Goal: Information Seeking & Learning: Learn about a topic

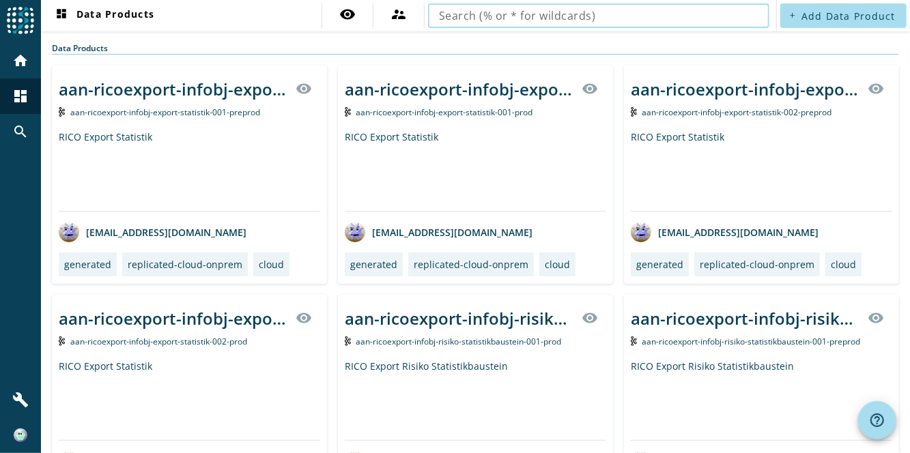
click at [606, 11] on input "text" at bounding box center [598, 16] width 319 height 16
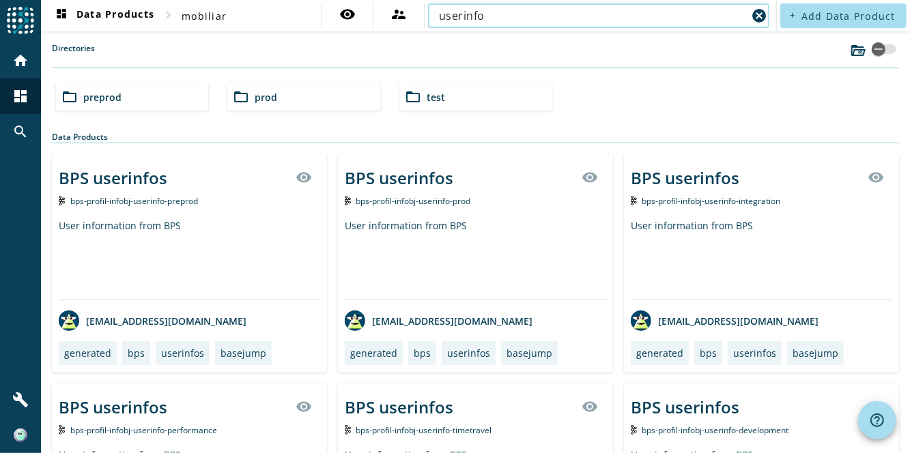
type input "userinfo"
click at [606, 12] on input "userinfo" at bounding box center [593, 16] width 308 height 16
click at [82, 177] on div "BPS userinfos" at bounding box center [113, 177] width 108 height 23
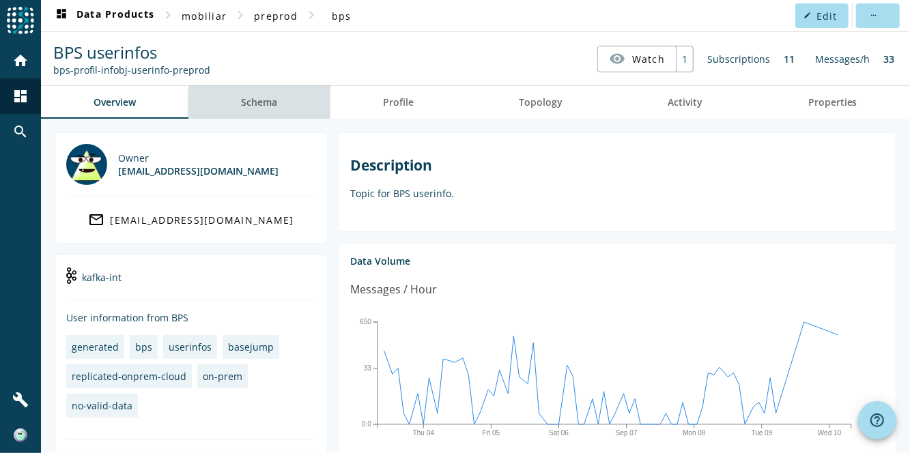
click at [280, 108] on link "Schema" at bounding box center [258, 102] width 141 height 33
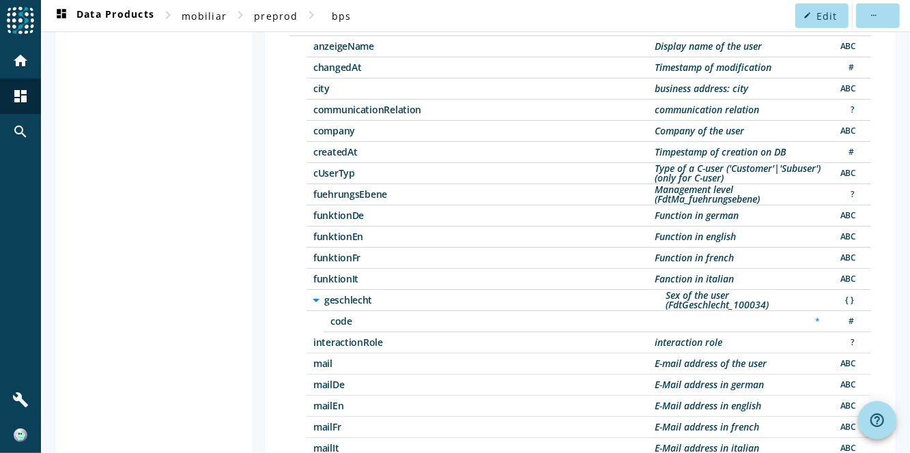
scroll to position [160, 0]
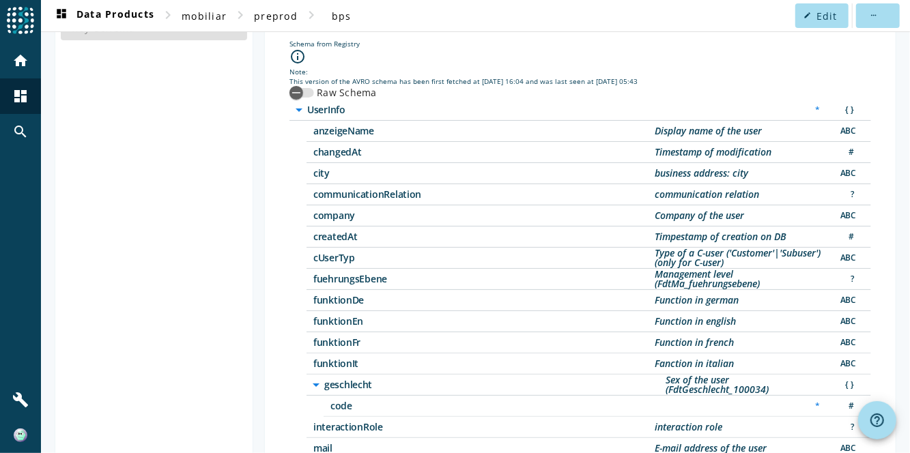
drag, startPoint x: 313, startPoint y: 229, endPoint x: 357, endPoint y: 232, distance: 44.5
click at [357, 232] on span "createdAt" at bounding box center [483, 237] width 341 height 10
drag, startPoint x: 357, startPoint y: 232, endPoint x: 332, endPoint y: 226, distance: 26.0
click at [332, 232] on span "createdAt" at bounding box center [483, 237] width 341 height 10
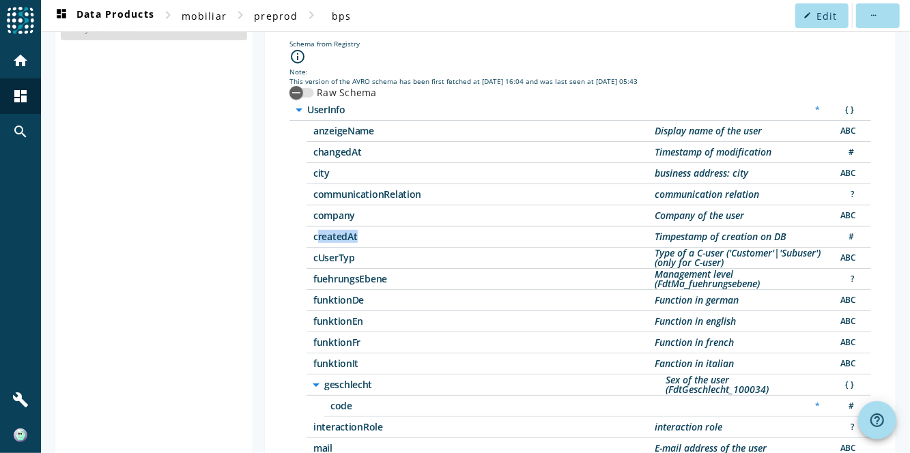
click at [332, 232] on span "createdAt" at bounding box center [483, 237] width 341 height 10
drag, startPoint x: 332, startPoint y: 226, endPoint x: 271, endPoint y: 227, distance: 60.7
click at [325, 233] on span "createdAt" at bounding box center [483, 237] width 341 height 10
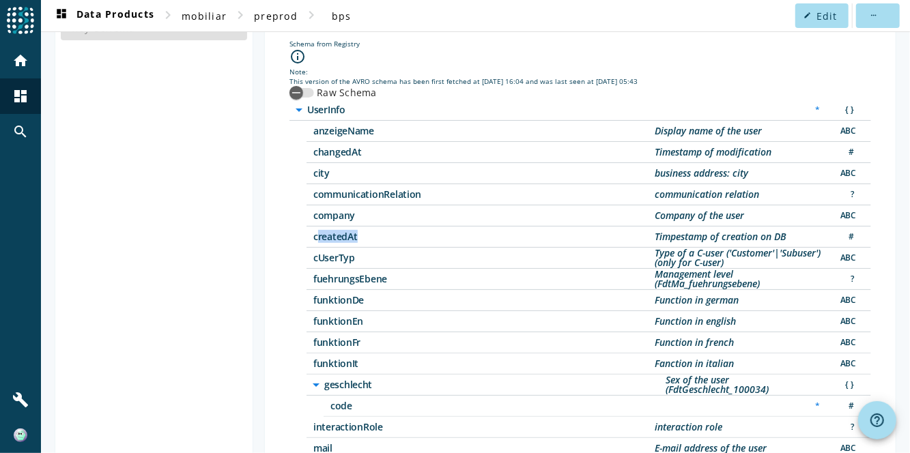
click at [325, 233] on span "createdAt" at bounding box center [483, 237] width 341 height 10
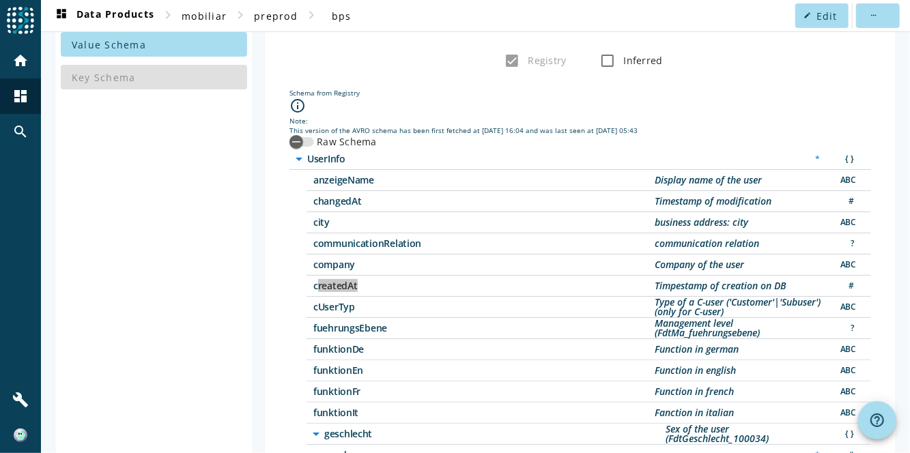
scroll to position [0, 0]
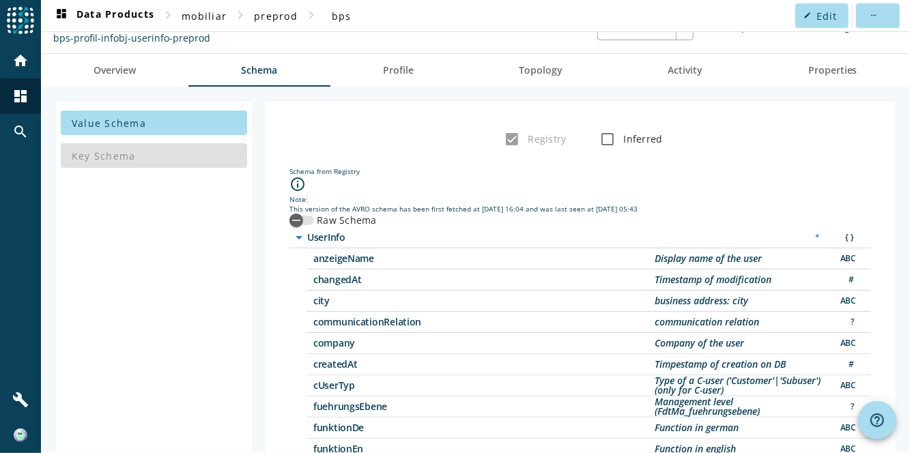
scroll to position [45, 0]
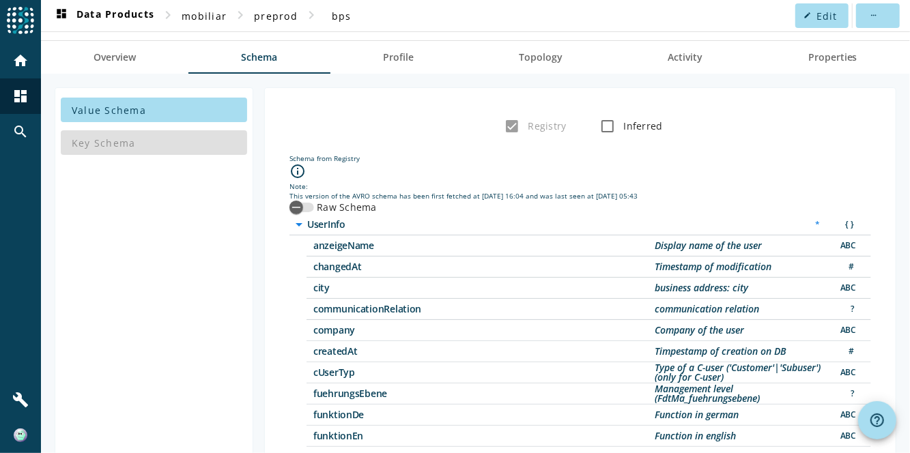
drag, startPoint x: 310, startPoint y: 265, endPoint x: 367, endPoint y: 264, distance: 56.6
click at [367, 264] on span "changedAt" at bounding box center [483, 267] width 341 height 10
click at [364, 262] on span "changedAt" at bounding box center [483, 267] width 341 height 10
click at [804, 117] on div "Registry Inferred" at bounding box center [580, 126] width 609 height 27
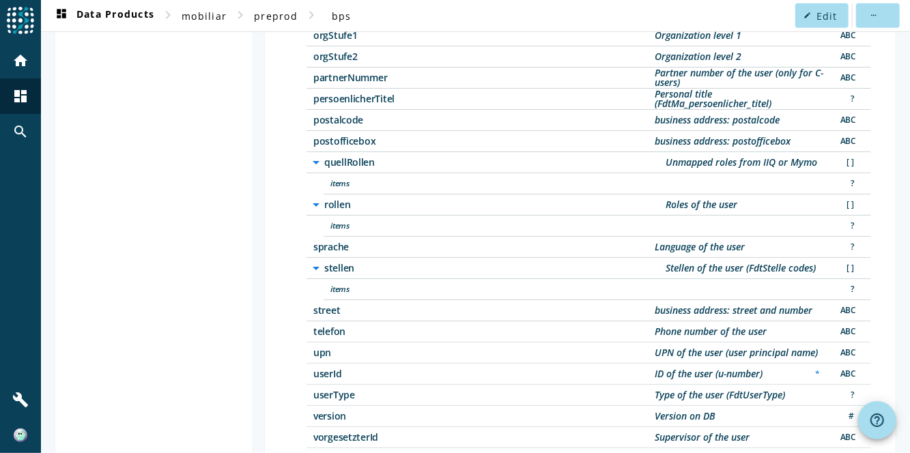
scroll to position [842, 0]
